Goal: Task Accomplishment & Management: Manage account settings

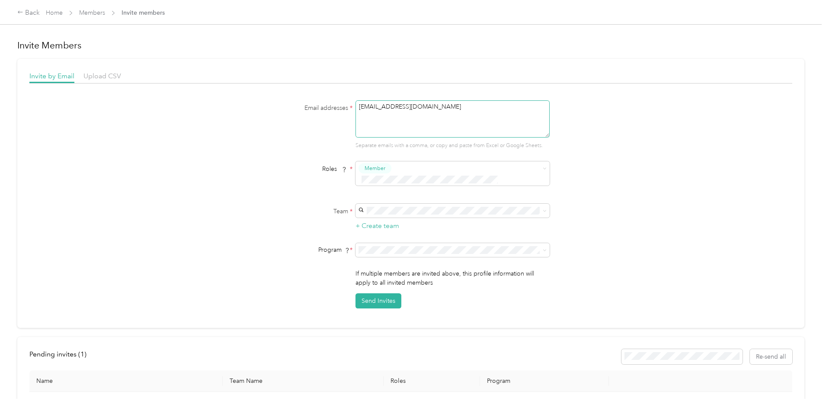
drag, startPoint x: 357, startPoint y: 108, endPoint x: 436, endPoint y: 108, distance: 78.3
click at [436, 108] on textarea "[EMAIL_ADDRESS][DOMAIN_NAME]" at bounding box center [453, 118] width 194 height 37
click at [374, 293] on button "Send Invites" at bounding box center [379, 300] width 46 height 15
click at [105, 13] on link "Members" at bounding box center [92, 12] width 26 height 7
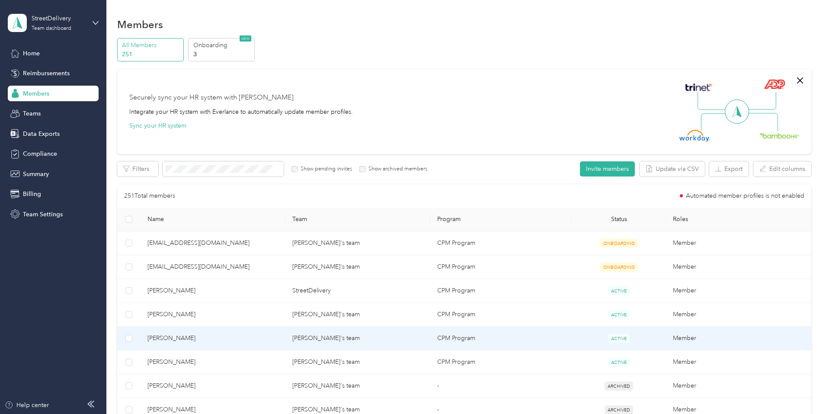
click at [213, 340] on span "[PERSON_NAME]" at bounding box center [213, 339] width 131 height 10
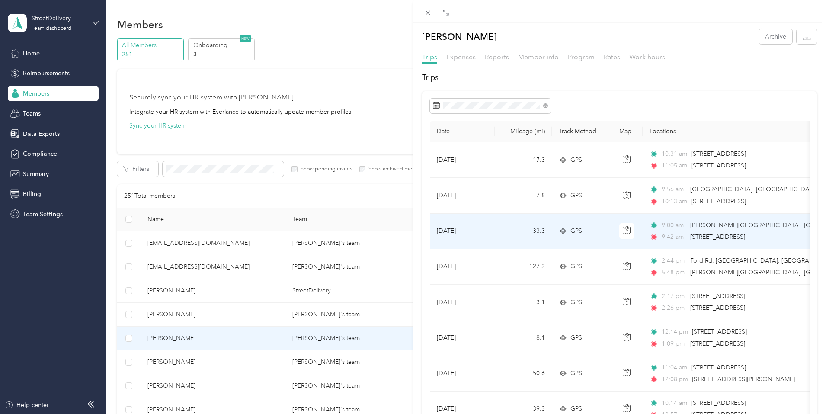
click at [484, 230] on td "[DATE]" at bounding box center [462, 231] width 65 height 35
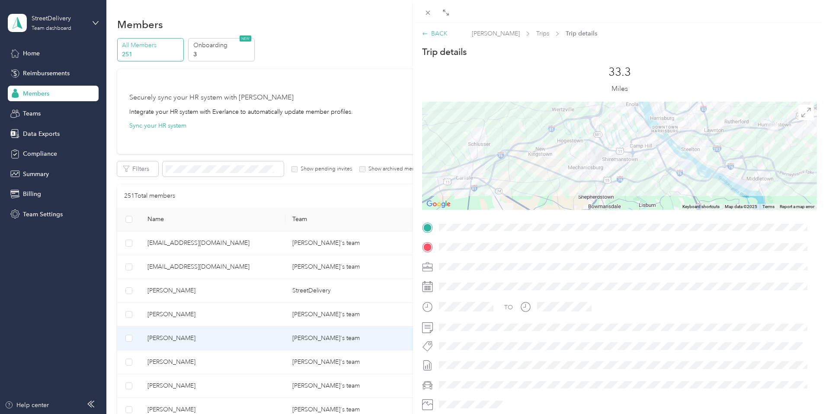
click at [441, 30] on div "BACK" at bounding box center [435, 33] width 26 height 9
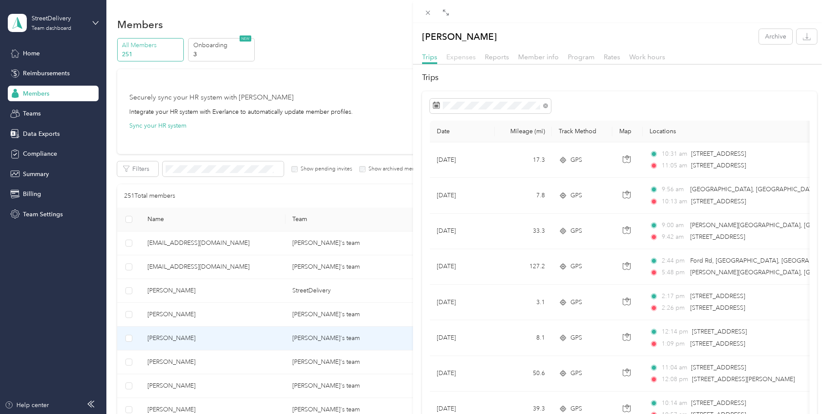
click at [462, 55] on span "Expenses" at bounding box center [460, 57] width 29 height 8
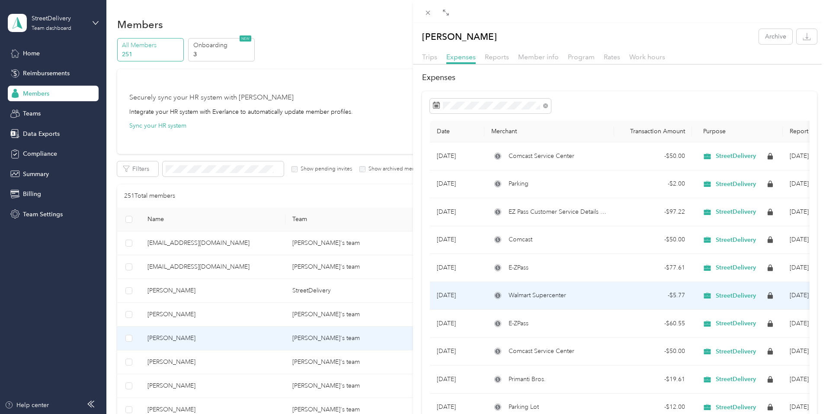
click at [523, 297] on span "Walmart Supercenter" at bounding box center [538, 296] width 58 height 10
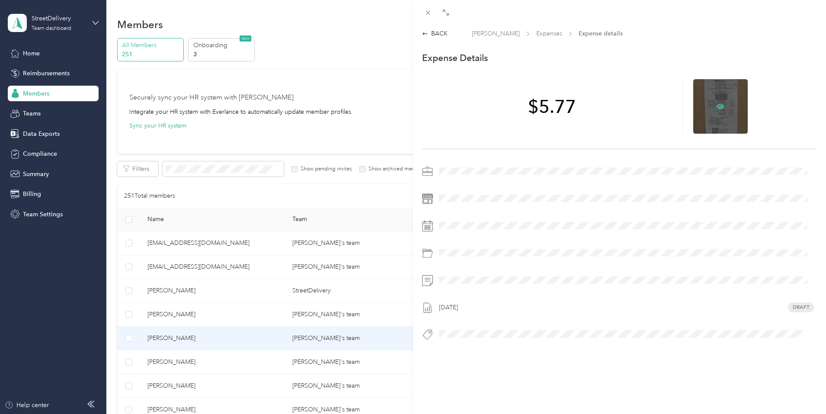
click at [717, 109] on icon at bounding box center [721, 107] width 8 height 8
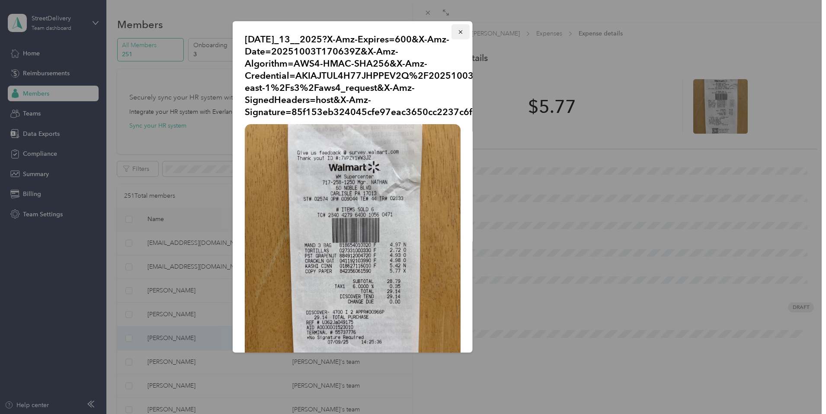
click at [457, 32] on button "button" at bounding box center [461, 31] width 18 height 15
